Goal: Information Seeking & Learning: Learn about a topic

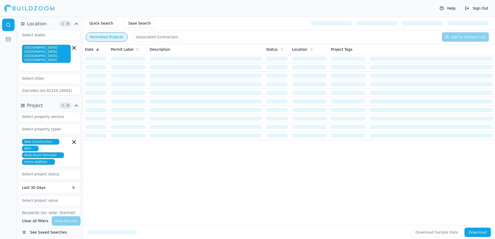
click at [114, 35] on button "Permitted Projects" at bounding box center [107, 36] width 42 height 9
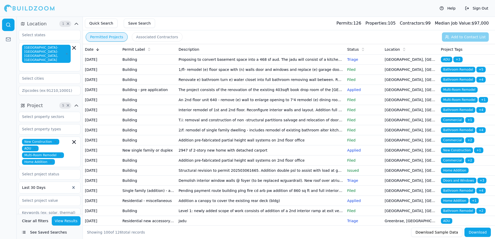
click at [388, 156] on td "[GEOGRAPHIC_DATA], [GEOGRAPHIC_DATA]" at bounding box center [411, 151] width 56 height 10
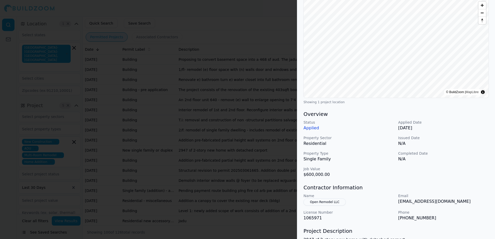
scroll to position [78, 0]
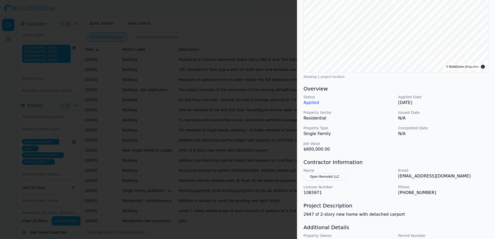
click at [242, 13] on div at bounding box center [247, 119] width 495 height 239
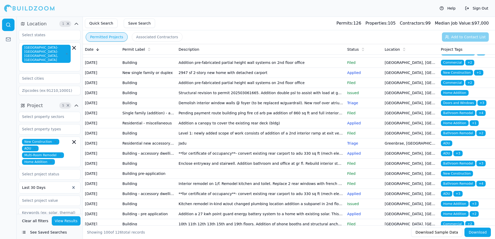
click at [457, 126] on span "Home Addition" at bounding box center [455, 123] width 28 height 6
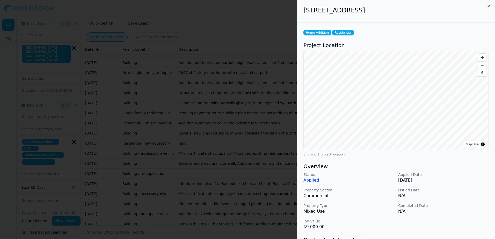
drag, startPoint x: 412, startPoint y: 29, endPoint x: 256, endPoint y: 13, distance: 156.5
click at [256, 13] on div at bounding box center [247, 119] width 495 height 239
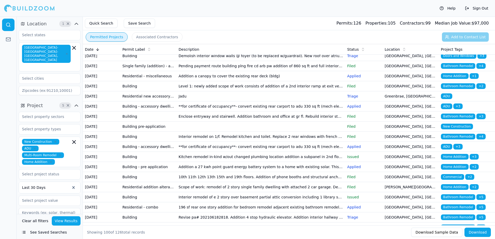
scroll to position [130, 0]
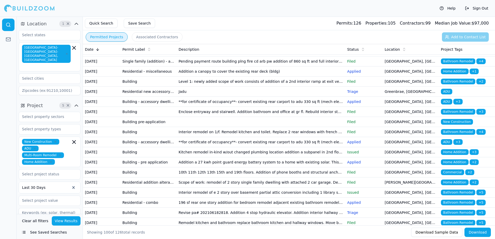
click at [446, 105] on span "ADU" at bounding box center [446, 102] width 11 height 6
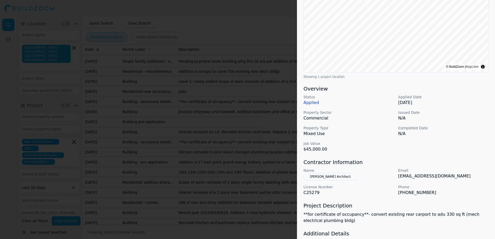
scroll to position [104, 0]
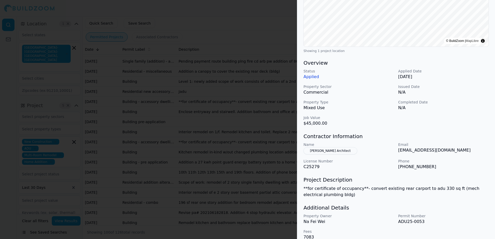
click at [279, 23] on div at bounding box center [247, 119] width 495 height 239
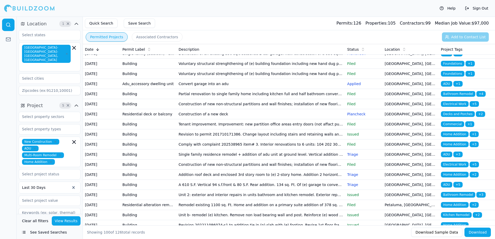
scroll to position [440, 0]
click at [398, 59] on td "San Mateo, CA" at bounding box center [411, 54] width 56 height 10
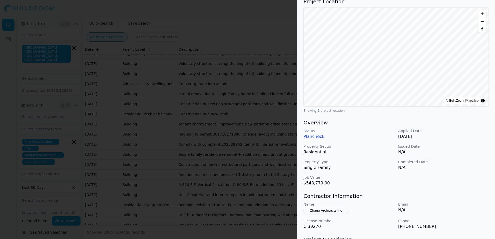
scroll to position [52, 0]
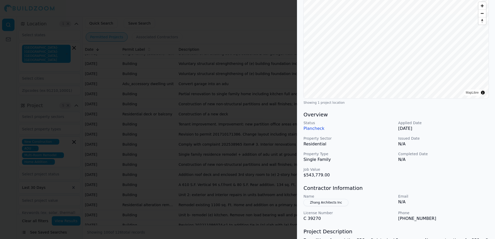
click at [233, 14] on div at bounding box center [247, 119] width 495 height 239
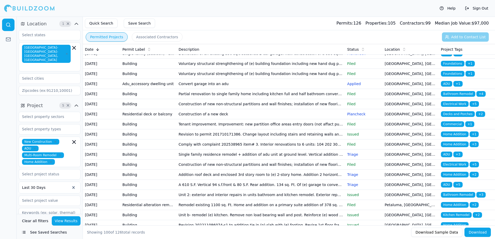
click at [447, 56] on span "ADU" at bounding box center [446, 54] width 11 height 6
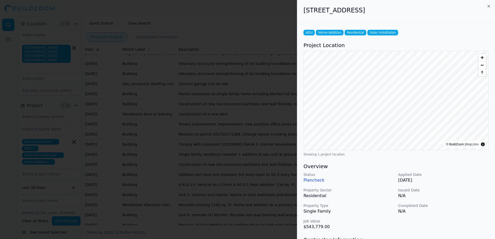
click at [286, 9] on div at bounding box center [247, 119] width 495 height 239
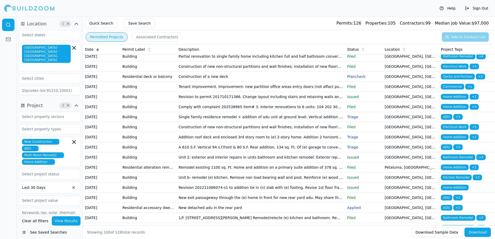
scroll to position [492, 0]
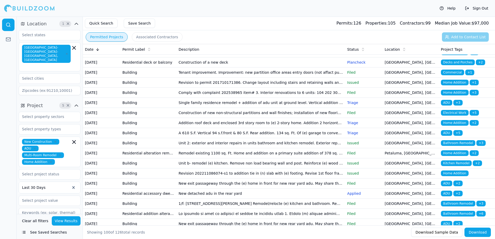
click at [448, 35] on span "ADU" at bounding box center [446, 32] width 11 height 6
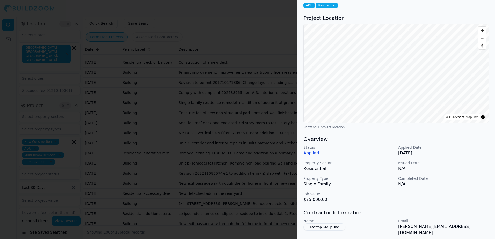
scroll to position [52, 0]
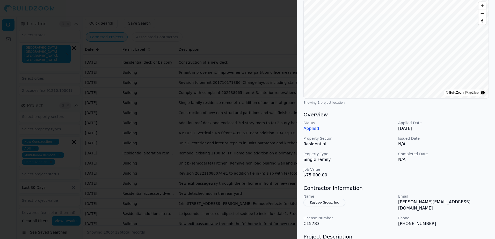
click at [330, 204] on button "Kastrop Group, Inc" at bounding box center [325, 202] width 42 height 7
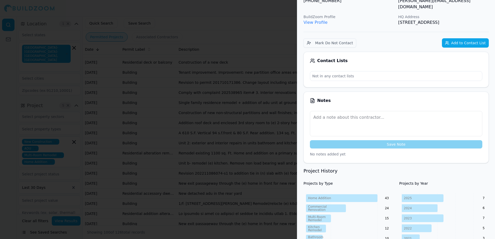
click at [317, 20] on link "View Profile" at bounding box center [316, 22] width 24 height 5
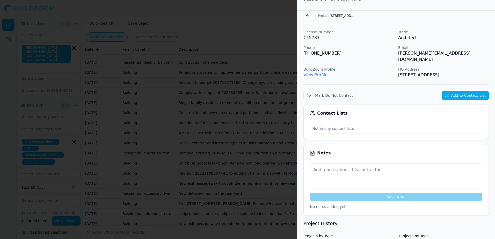
scroll to position [0, 0]
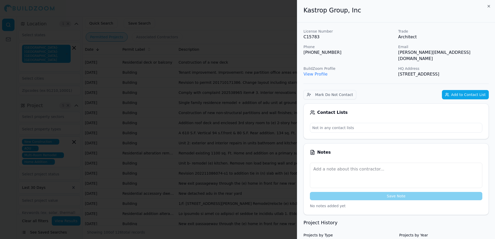
click at [284, 10] on div at bounding box center [247, 119] width 495 height 239
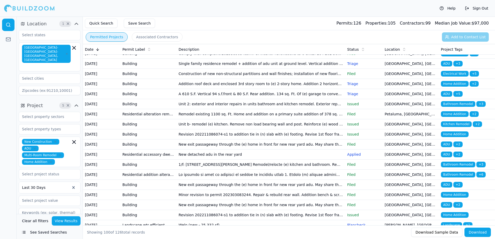
scroll to position [544, 0]
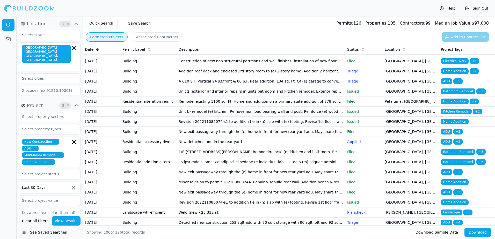
click at [454, 13] on span "Decks and Porches" at bounding box center [458, 11] width 34 height 6
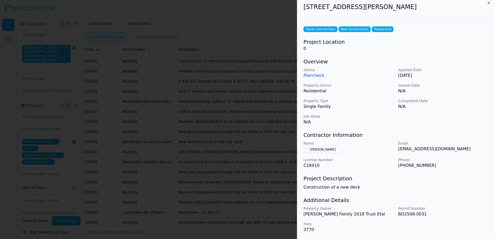
scroll to position [3, 0]
click at [278, 14] on div at bounding box center [247, 119] width 495 height 239
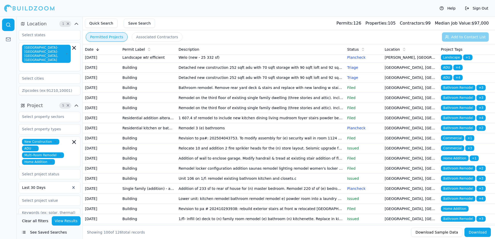
scroll to position [700, 0]
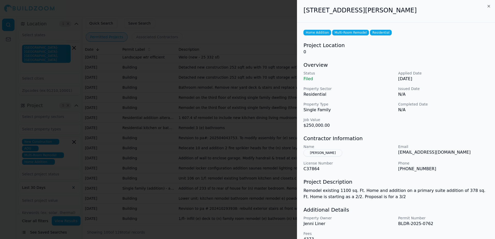
click at [399, 153] on p "mpucci40@yahoo.com" at bounding box center [443, 152] width 91 height 6
click at [320, 152] on button "Pucci, Micheal" at bounding box center [323, 152] width 39 height 7
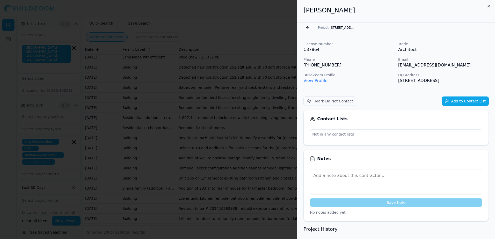
click at [315, 82] on link "View Profile" at bounding box center [316, 80] width 24 height 5
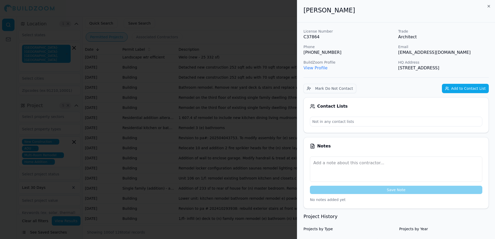
click at [275, 8] on div at bounding box center [247, 119] width 495 height 239
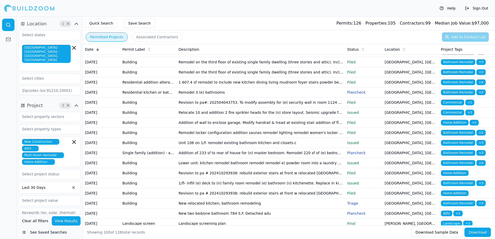
scroll to position [751, 0]
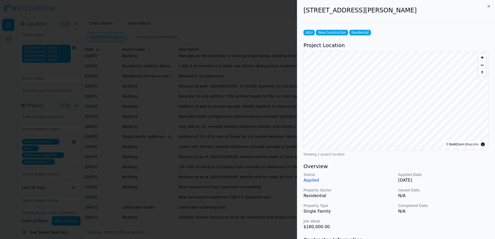
scroll to position [52, 0]
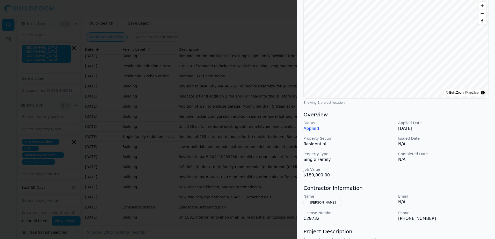
click at [278, 19] on div at bounding box center [247, 119] width 495 height 239
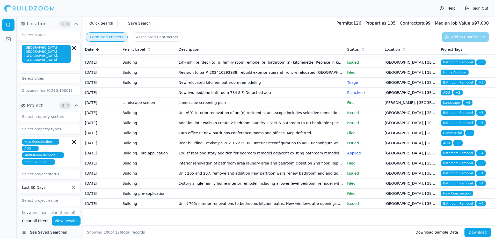
scroll to position [959, 0]
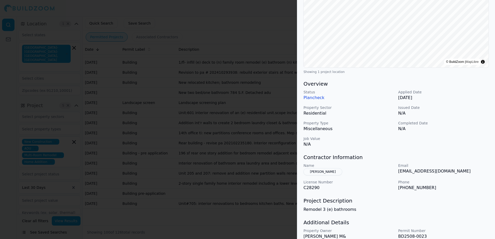
scroll to position [79, 0]
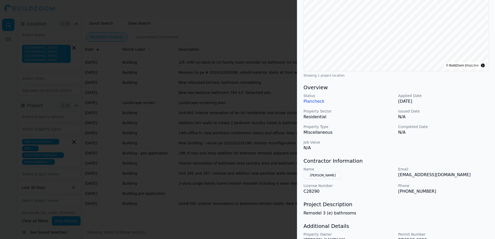
click at [255, 15] on div at bounding box center [247, 119] width 495 height 239
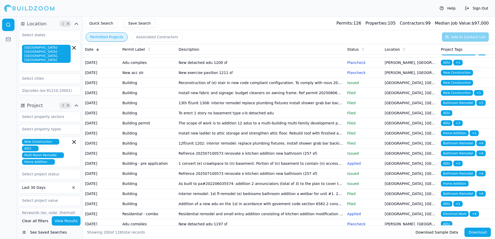
scroll to position [1114, 0]
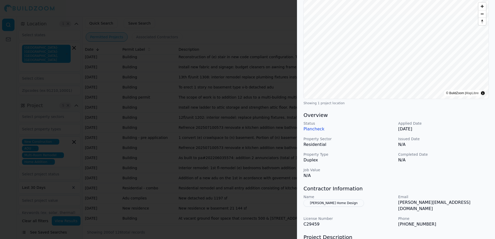
scroll to position [52, 0]
click at [262, 14] on div at bounding box center [247, 119] width 495 height 239
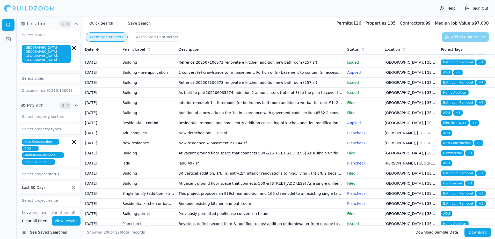
scroll to position [1192, 0]
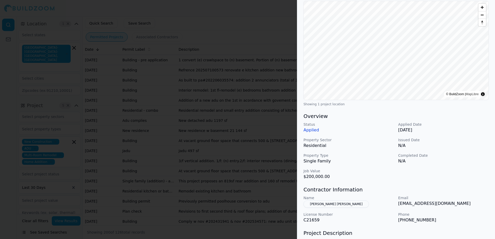
scroll to position [52, 0]
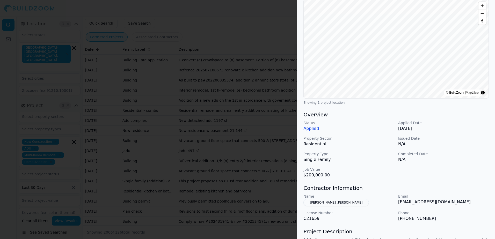
click at [277, 19] on div at bounding box center [247, 119] width 495 height 239
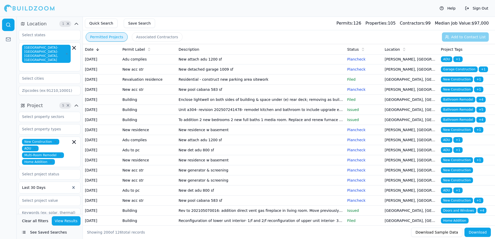
scroll to position [1451, 0]
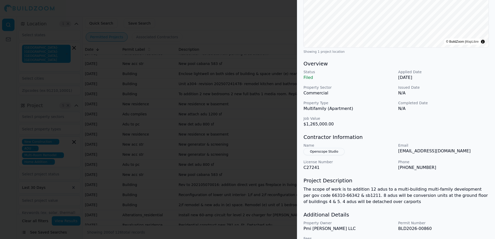
scroll to position [104, 0]
click at [322, 151] on button "Openscope Studio" at bounding box center [324, 150] width 41 height 7
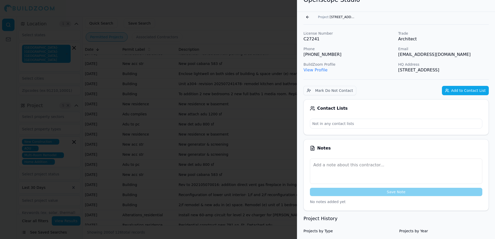
scroll to position [0, 0]
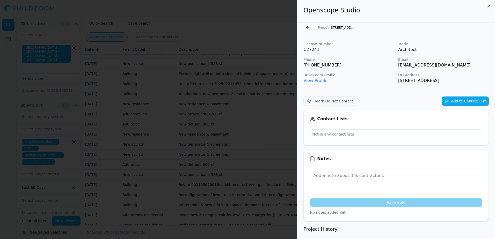
click at [318, 81] on link "View Profile" at bounding box center [316, 80] width 24 height 5
click at [209, 12] on div at bounding box center [247, 119] width 495 height 239
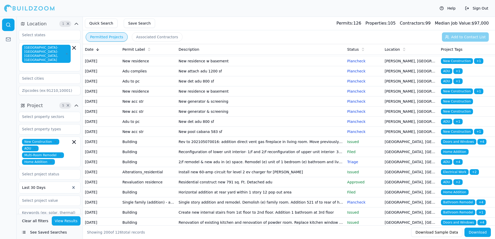
scroll to position [1503, 0]
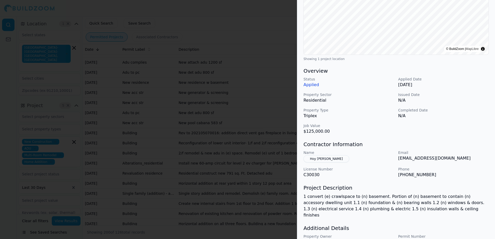
scroll to position [117, 0]
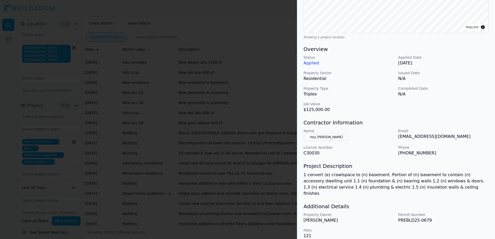
click at [226, 19] on div at bounding box center [247, 119] width 495 height 239
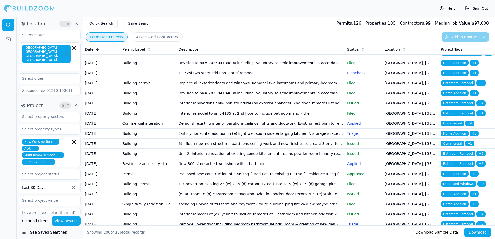
scroll to position [1736, 0]
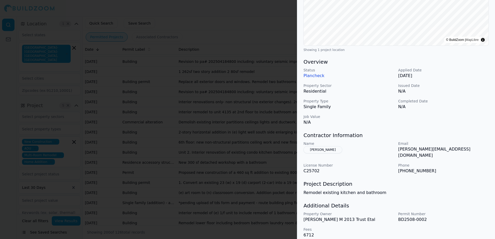
scroll to position [105, 0]
click at [322, 151] on button "Tamley Theresa A" at bounding box center [323, 149] width 39 height 7
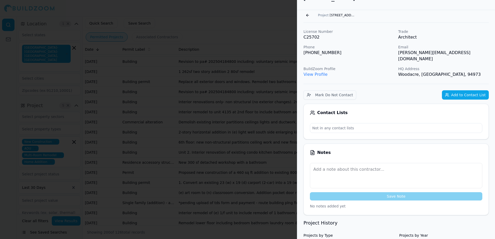
scroll to position [0, 0]
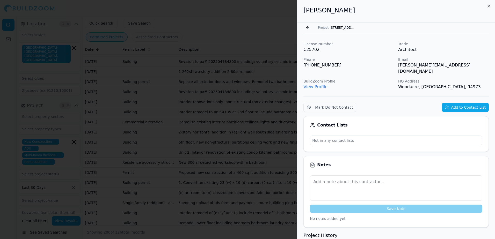
click at [322, 84] on link "View Profile" at bounding box center [316, 86] width 24 height 5
click at [308, 28] on button "Go back" at bounding box center [308, 28] width 8 height 8
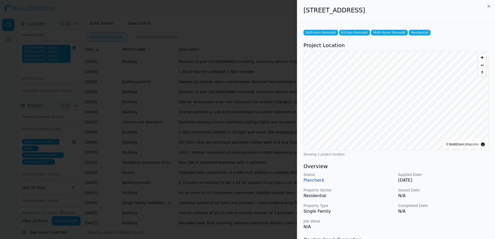
click at [126, 19] on div at bounding box center [247, 119] width 495 height 239
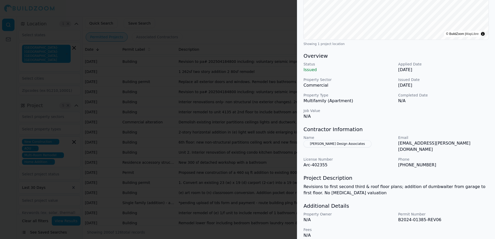
scroll to position [111, 0]
click at [324, 144] on button "Harrison Design Associates" at bounding box center [338, 143] width 68 height 7
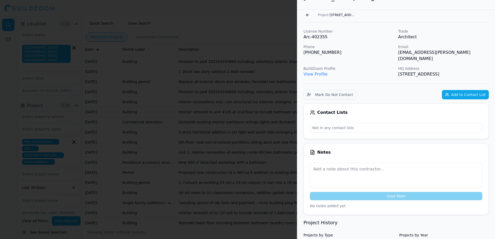
scroll to position [0, 0]
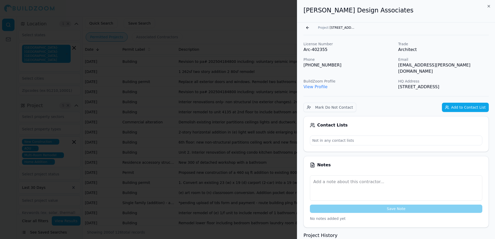
click at [315, 84] on link "View Profile" at bounding box center [316, 86] width 24 height 5
click at [308, 27] on button "Go back" at bounding box center [308, 28] width 8 height 8
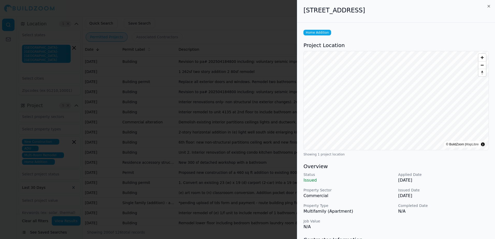
click at [249, 13] on div at bounding box center [247, 119] width 495 height 239
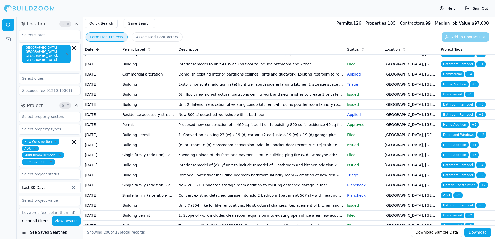
scroll to position [1788, 0]
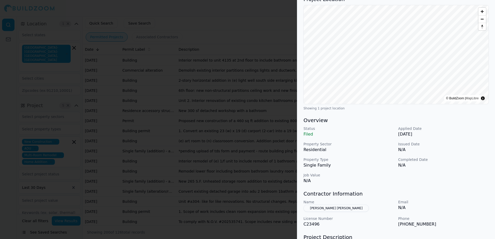
scroll to position [79, 0]
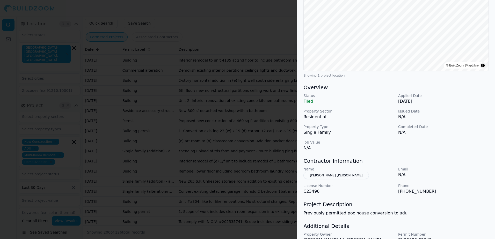
click at [336, 175] on button "Petterson Robert William" at bounding box center [337, 175] width 66 height 7
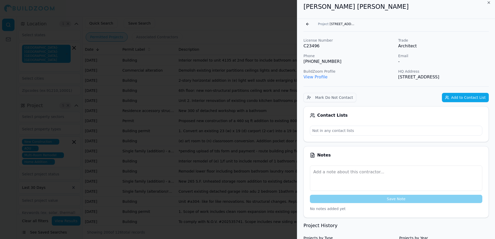
scroll to position [0, 0]
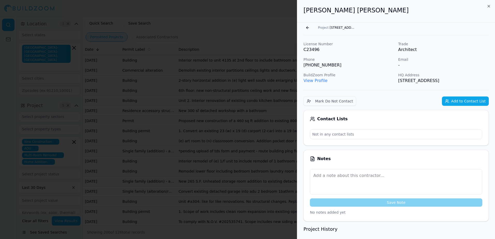
click at [320, 81] on link "View Profile" at bounding box center [316, 80] width 24 height 5
click at [309, 27] on button "Go back" at bounding box center [308, 28] width 8 height 8
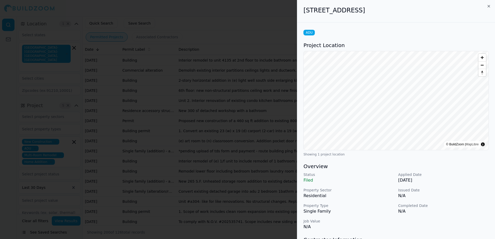
click at [274, 13] on div at bounding box center [247, 119] width 495 height 239
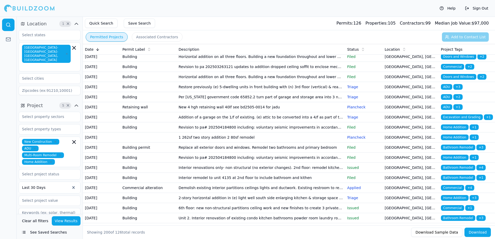
scroll to position [1658, 0]
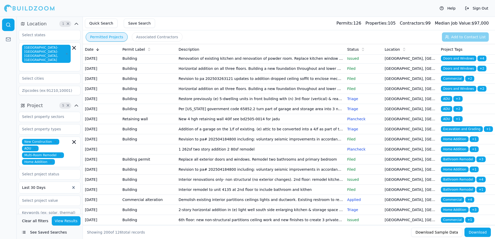
click at [253, 10] on div "Help Sign Out" at bounding box center [247, 8] width 495 height 17
click at [141, 22] on button "Save Search" at bounding box center [139, 23] width 31 height 9
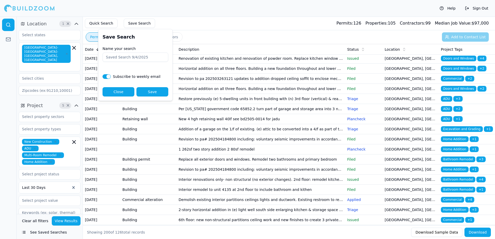
click at [175, 21] on div "Quick Search Save Search Permits: 126 Properties: 105 Contractors: 99 Median Jo…" at bounding box center [289, 24] width 412 height 14
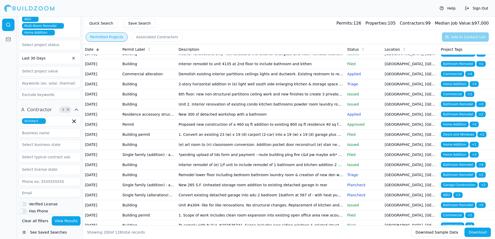
scroll to position [1788, 0]
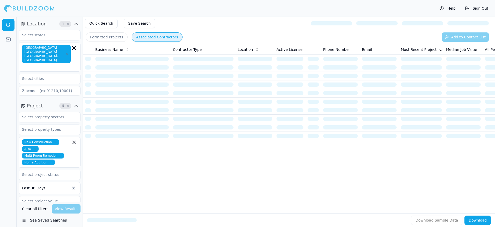
click at [156, 155] on div "Business Name Contractor Type Location Active License Phone Number Email Most R…" at bounding box center [289, 120] width 412 height 152
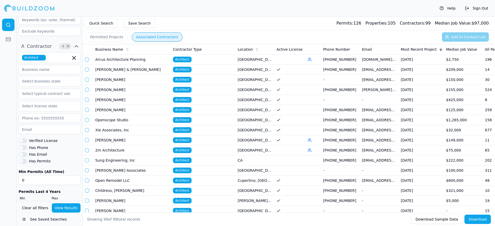
scroll to position [201, 0]
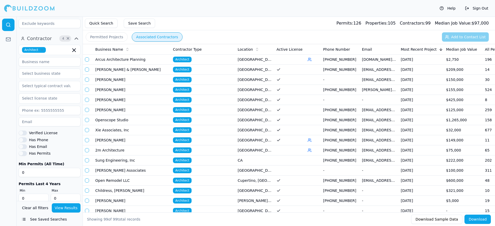
click at [37, 219] on button "See Saved Searches" at bounding box center [50, 219] width 62 height 9
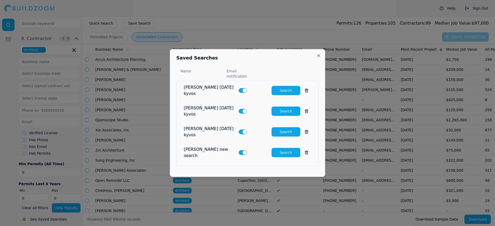
click at [282, 93] on button "Search" at bounding box center [286, 90] width 29 height 9
type input "5"
type input "200"
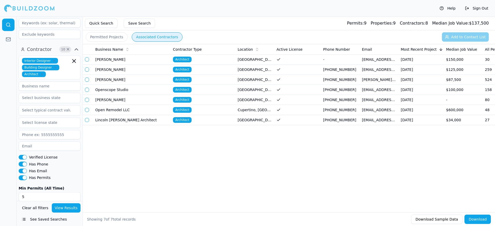
scroll to position [286, 0]
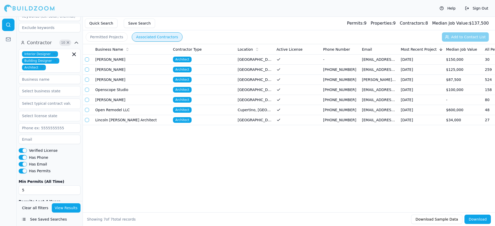
click at [19, 148] on button "Verified License" at bounding box center [23, 150] width 8 height 5
click at [20, 155] on button "Has Phone" at bounding box center [23, 157] width 8 height 5
click at [20, 162] on button "Has Email" at bounding box center [23, 164] width 8 height 5
click at [20, 169] on button "Has Permits" at bounding box center [23, 171] width 8 height 5
click at [67, 209] on button "View Results" at bounding box center [66, 208] width 29 height 9
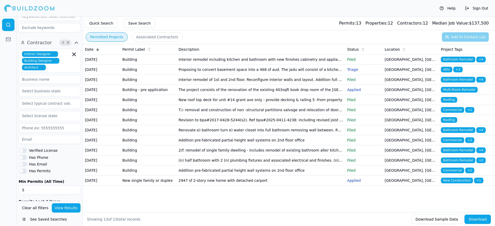
click at [105, 38] on button "Permitted Projects" at bounding box center [107, 36] width 42 height 9
click at [35, 221] on button "See Saved Searches" at bounding box center [50, 219] width 62 height 9
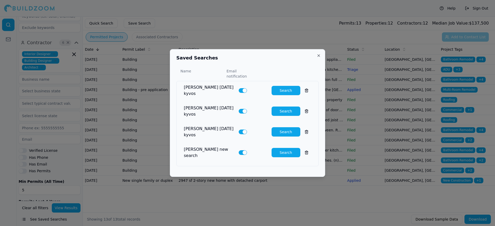
click at [281, 92] on button "Search" at bounding box center [286, 90] width 29 height 9
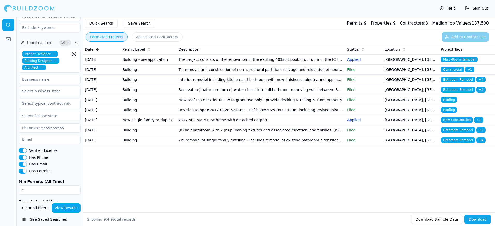
click at [43, 220] on button "See Saved Searches" at bounding box center [50, 219] width 62 height 9
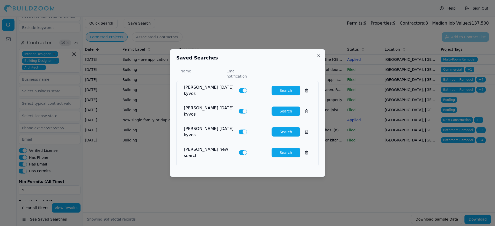
click at [284, 111] on button "Search" at bounding box center [286, 111] width 29 height 9
type input "0"
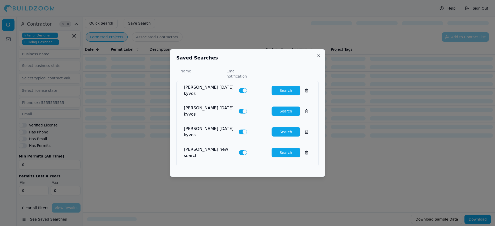
scroll to position [275, 0]
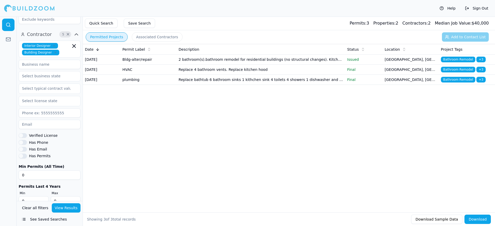
click at [357, 13] on div "Help Sign Out" at bounding box center [247, 8] width 495 height 17
click at [63, 207] on button "View Results" at bounding box center [66, 208] width 29 height 9
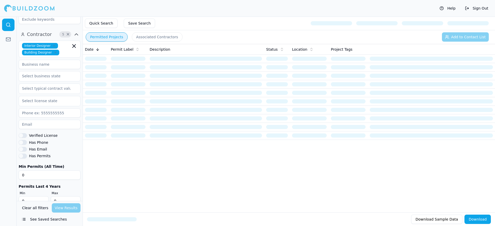
click at [10, 151] on div at bounding box center [8, 122] width 17 height 210
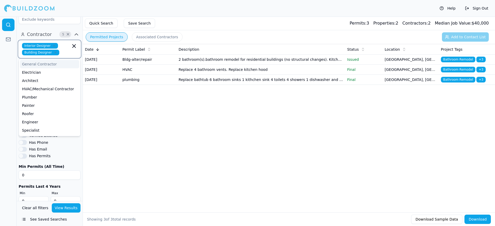
click at [61, 51] on input "text" at bounding box center [65, 53] width 9 height 6
click at [26, 77] on div "Architect" at bounding box center [49, 81] width 59 height 8
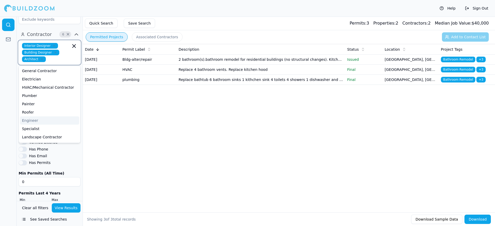
click at [34, 117] on div "Engineer" at bounding box center [49, 121] width 59 height 8
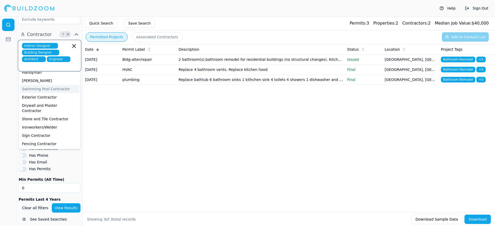
scroll to position [130, 0]
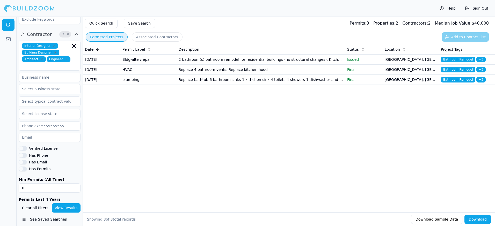
click at [67, 207] on button "View Results" at bounding box center [66, 208] width 29 height 9
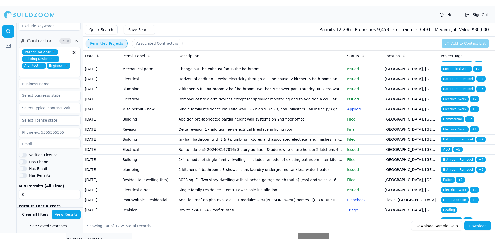
scroll to position [596, 0]
